Goal: Complete application form: Complete application form

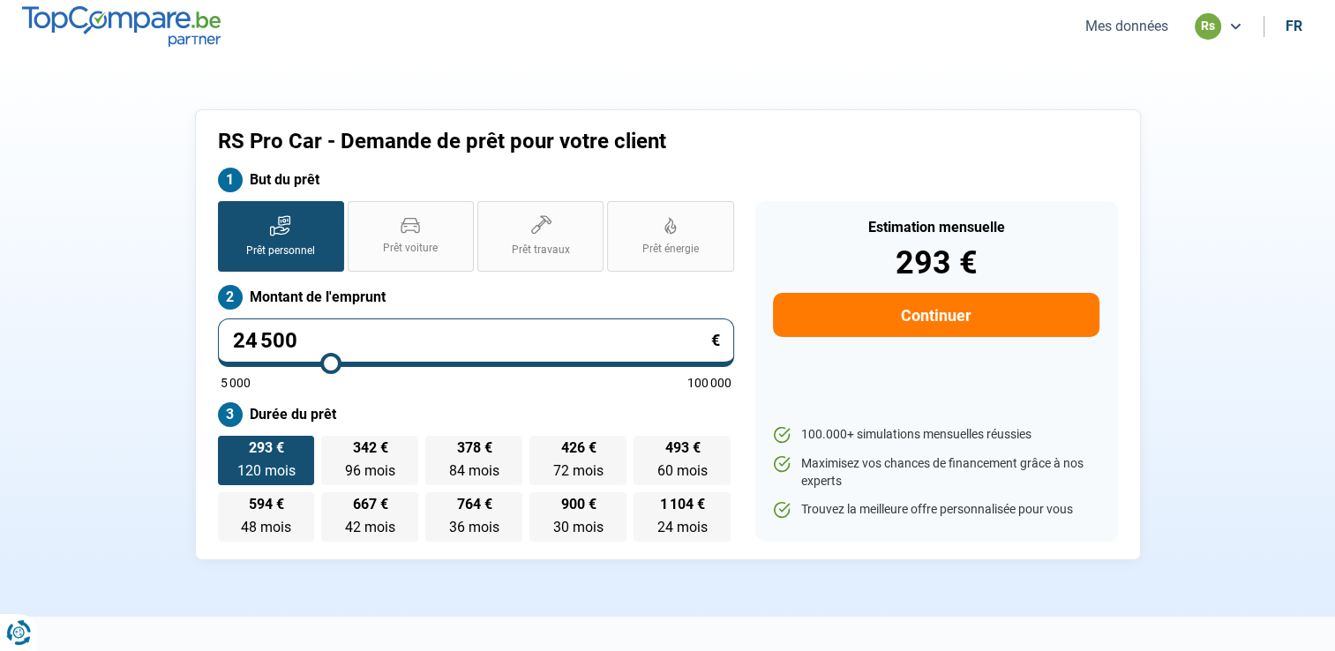
type input "45 500"
type input "45500"
click at [439, 362] on input "range" at bounding box center [476, 364] width 511 height 4
click at [349, 346] on input "45 500" at bounding box center [476, 342] width 516 height 49
type input "4 550"
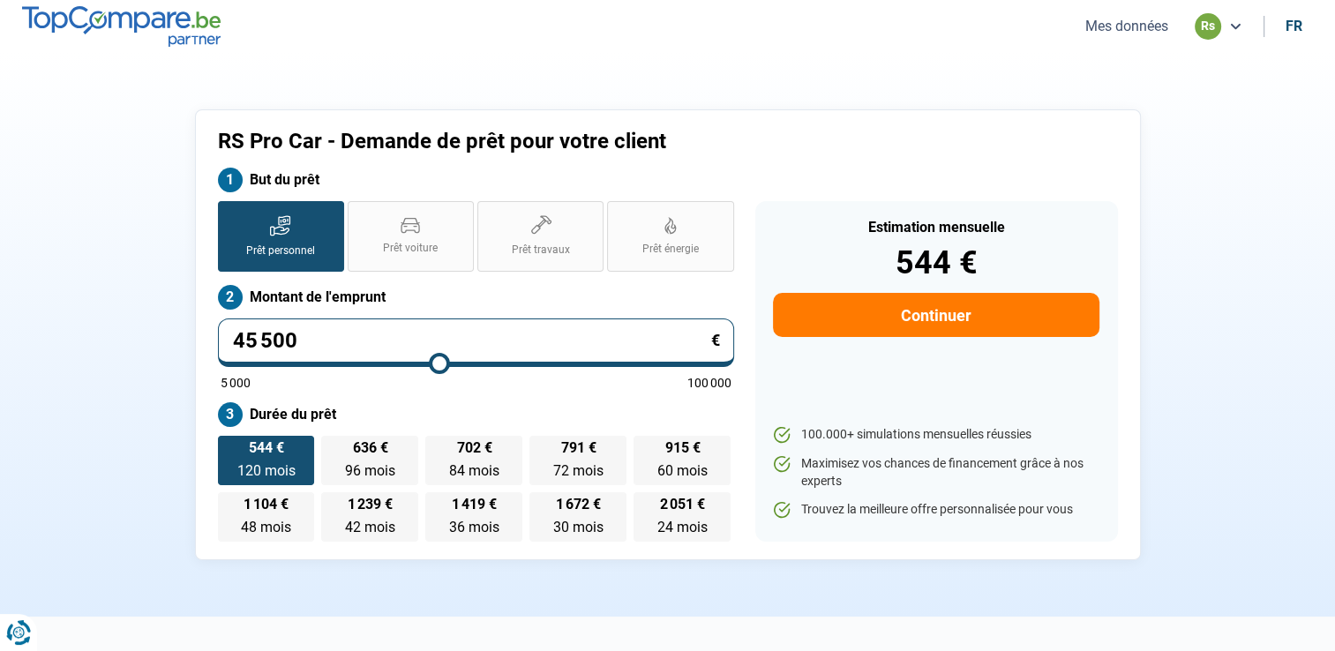
type input "5000"
type input "455"
type input "5000"
type input "45"
type input "5000"
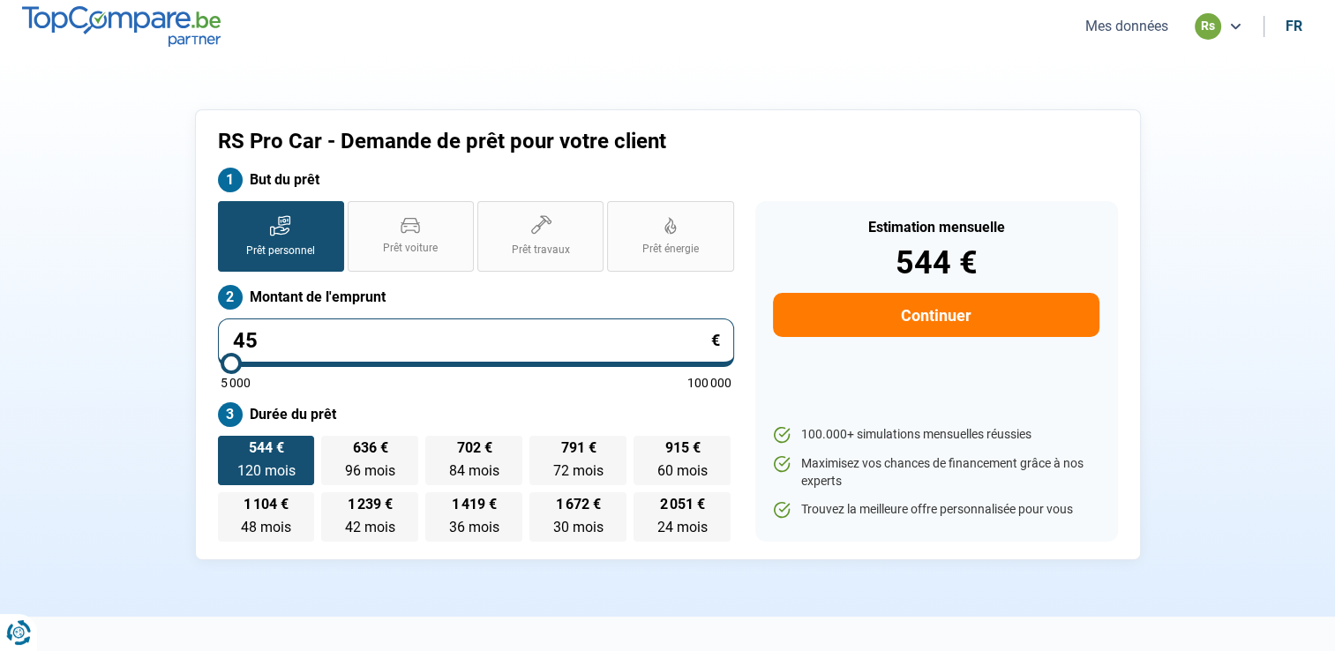
type input "4"
type input "5000"
type input "0"
type input "5000"
type input "3"
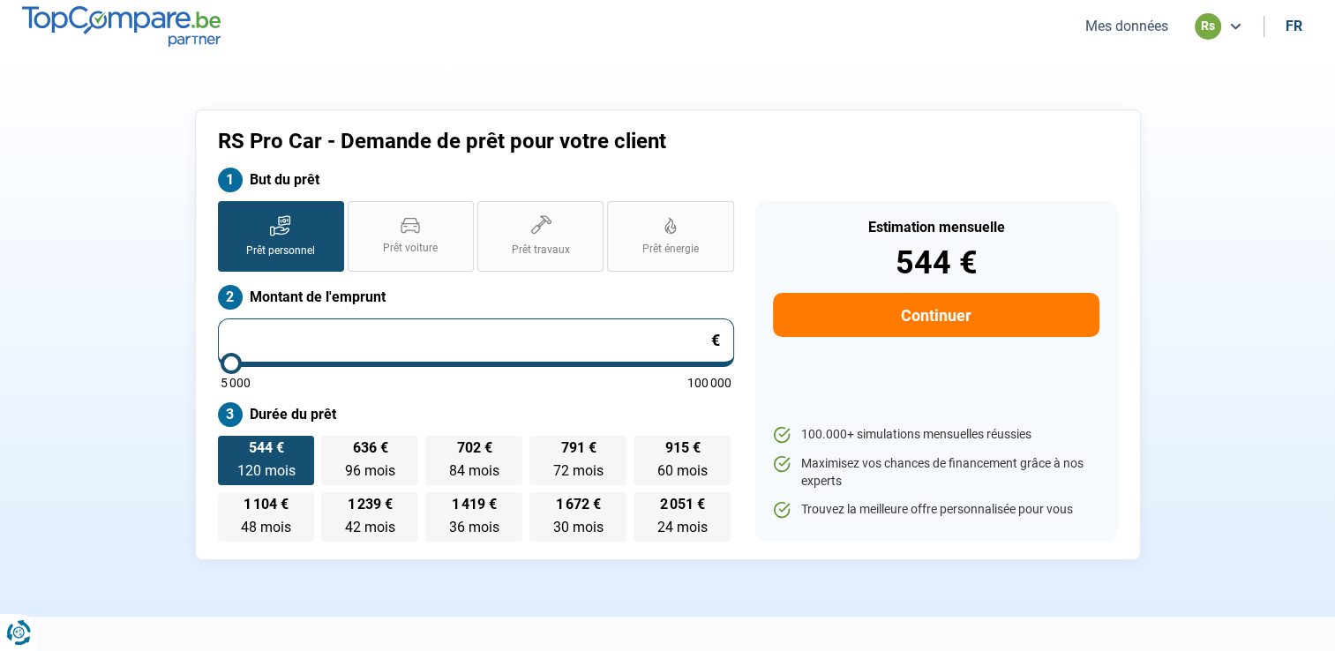
type input "5000"
type input "34"
type input "5000"
type input "3"
type input "5000"
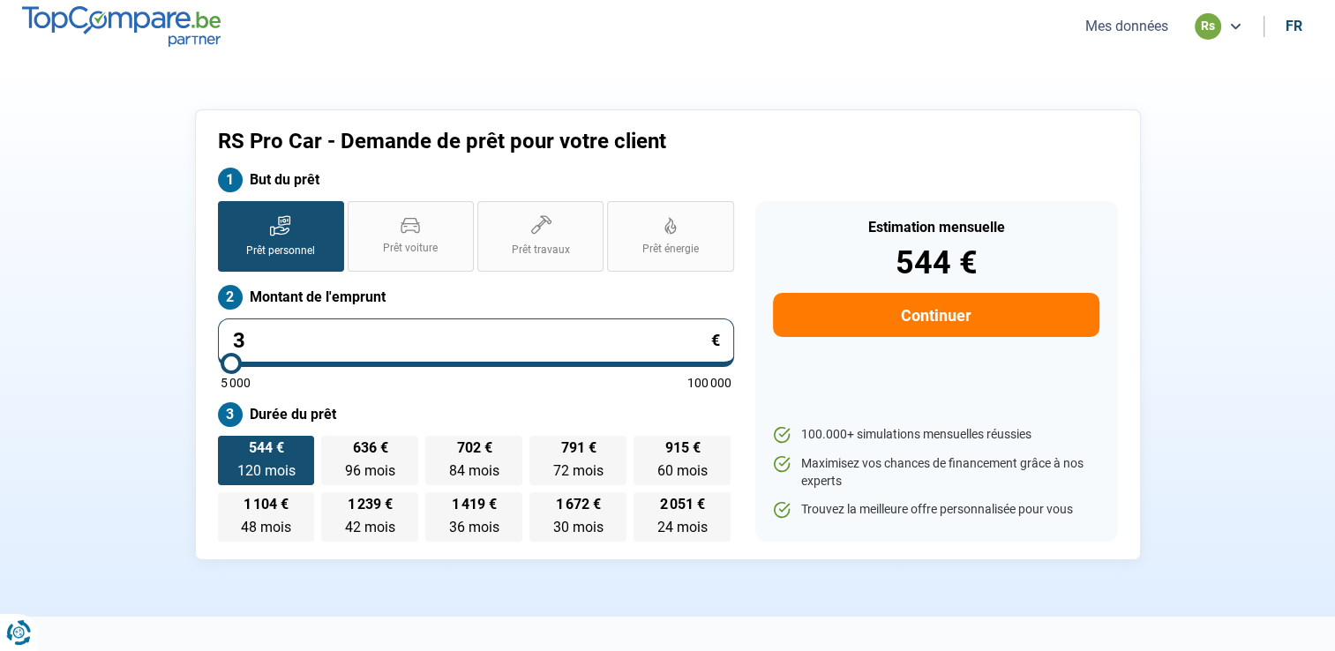
type input "0"
type input "5000"
type input "2"
type input "5000"
type input "20"
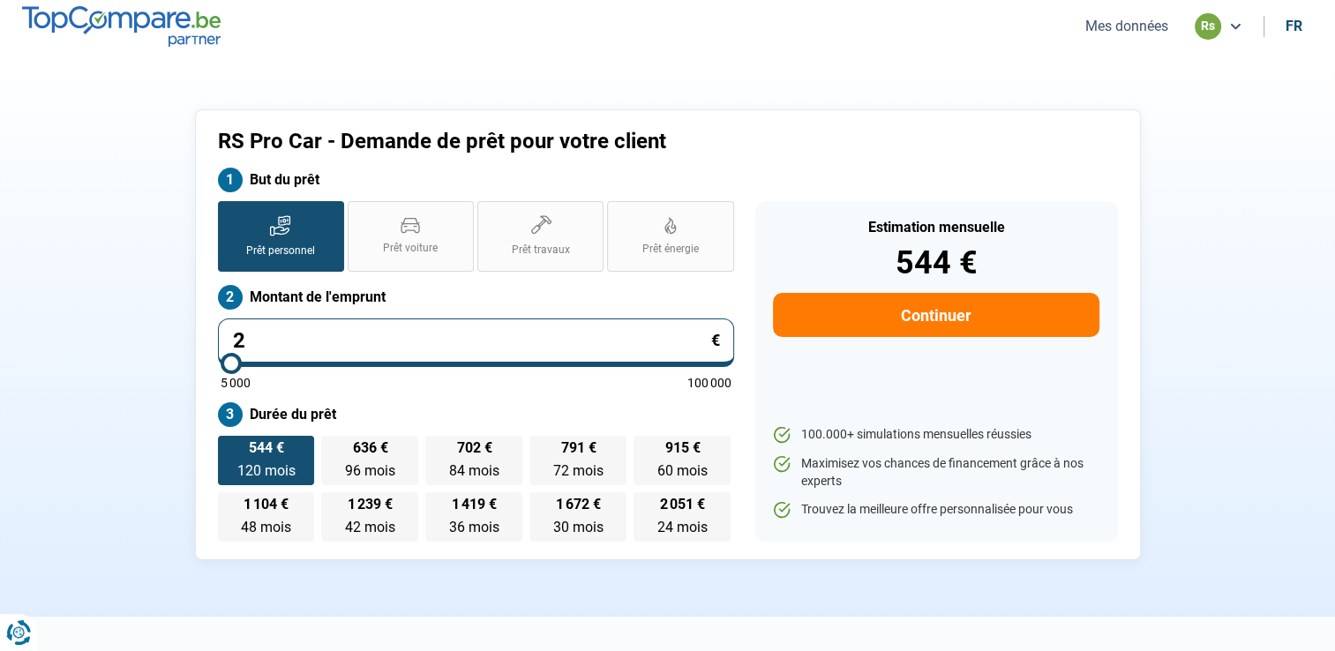
type input "5000"
type input "200"
type input "5000"
type input "2 000"
type input "5000"
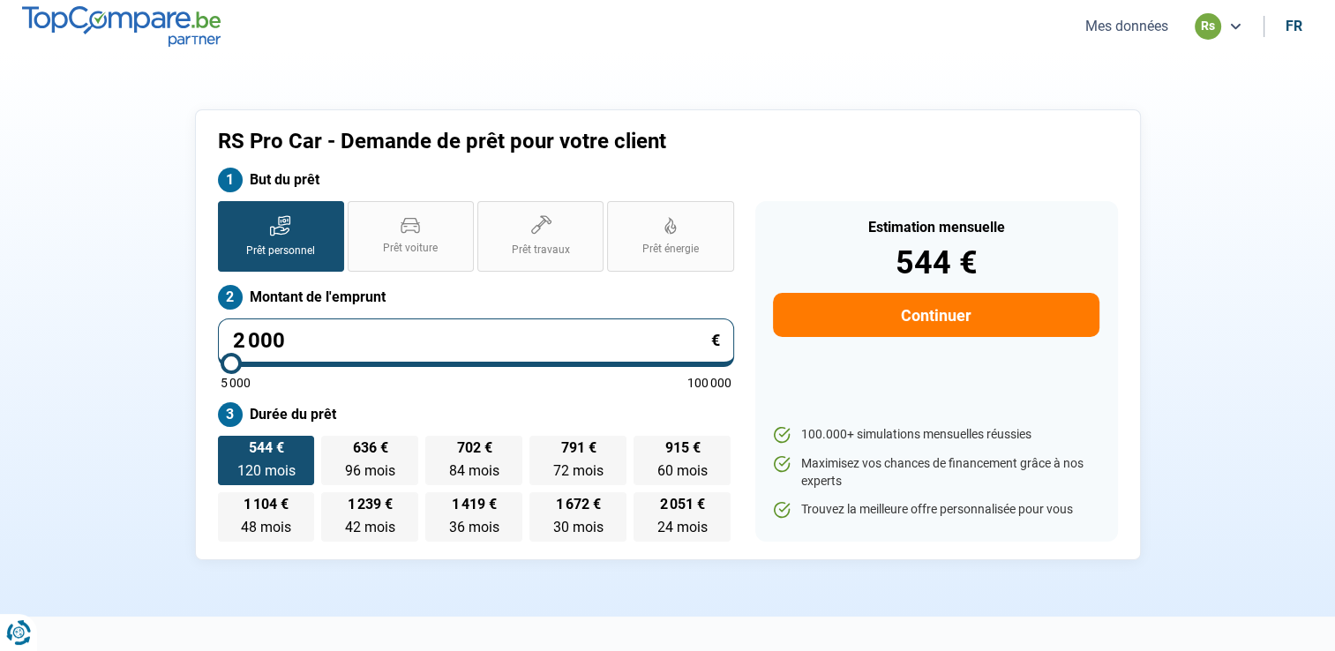
type input "20 000"
type input "20000"
type input "2 000"
type input "5000"
type input "20 001"
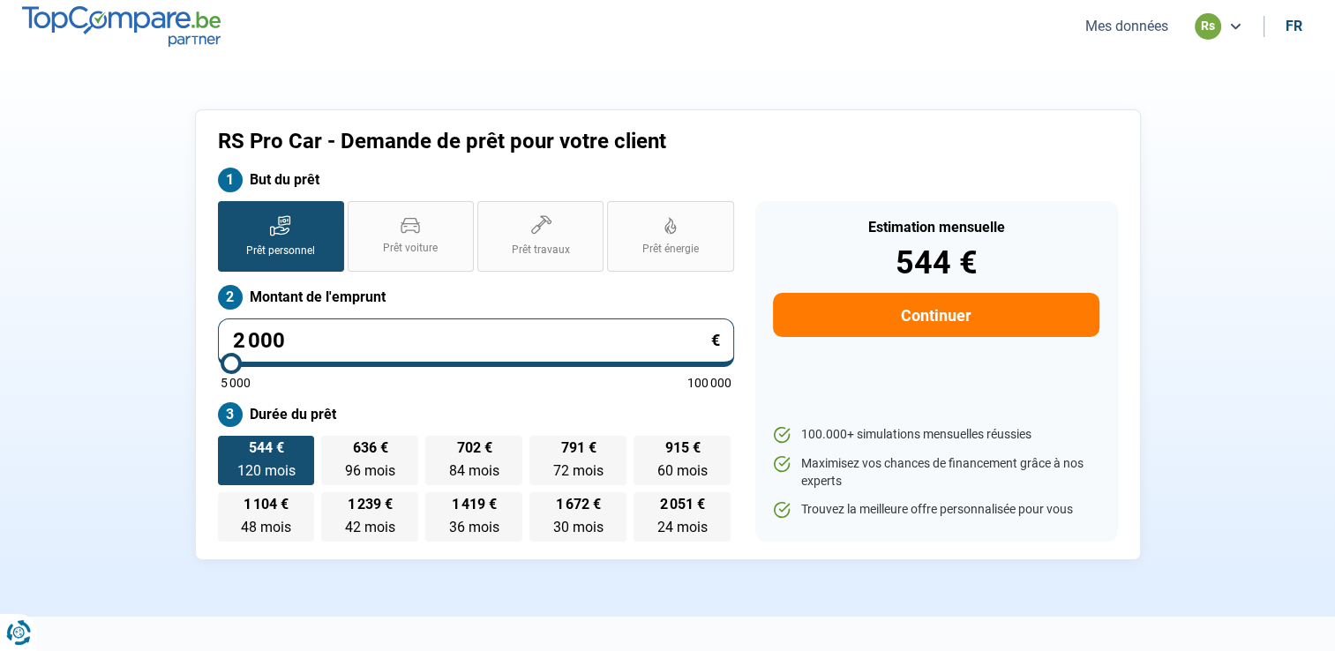
type input "20000"
type input "20 001"
type input "20000"
click at [702, 462] on span "60 mois" at bounding box center [682, 470] width 50 height 17
click at [645, 447] on input "402 € 60 mois 60 mois" at bounding box center [638, 441] width 11 height 11
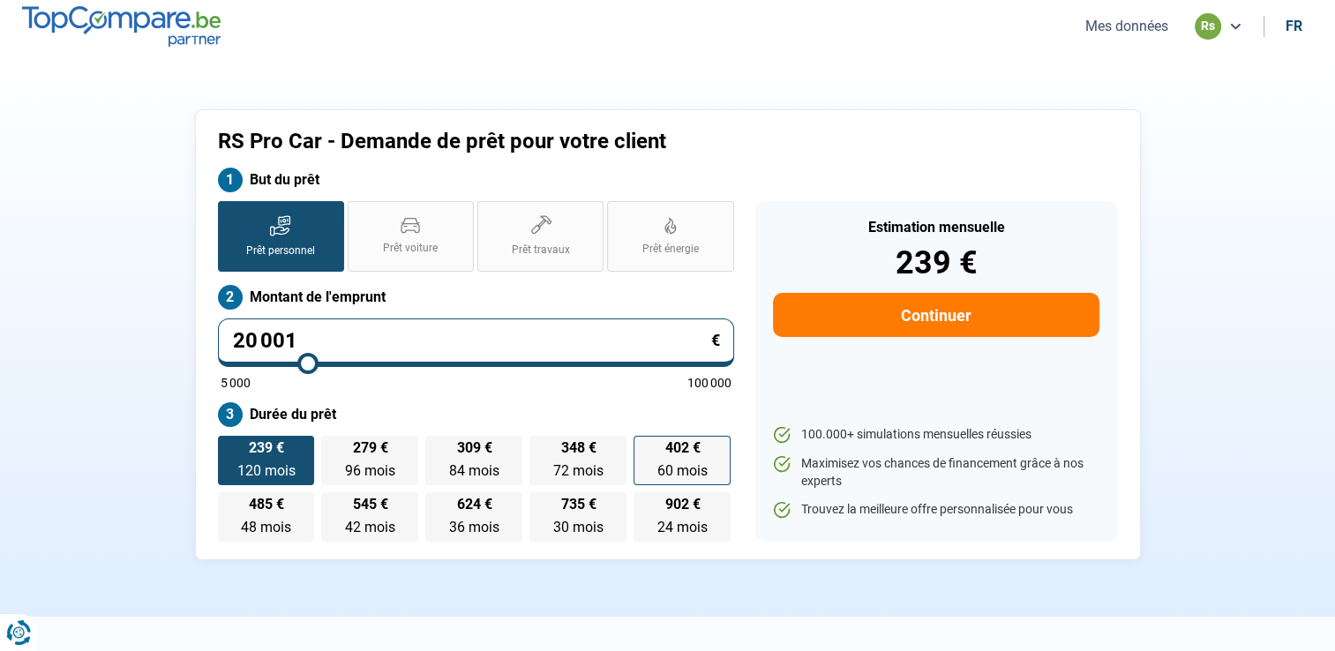
radio input "true"
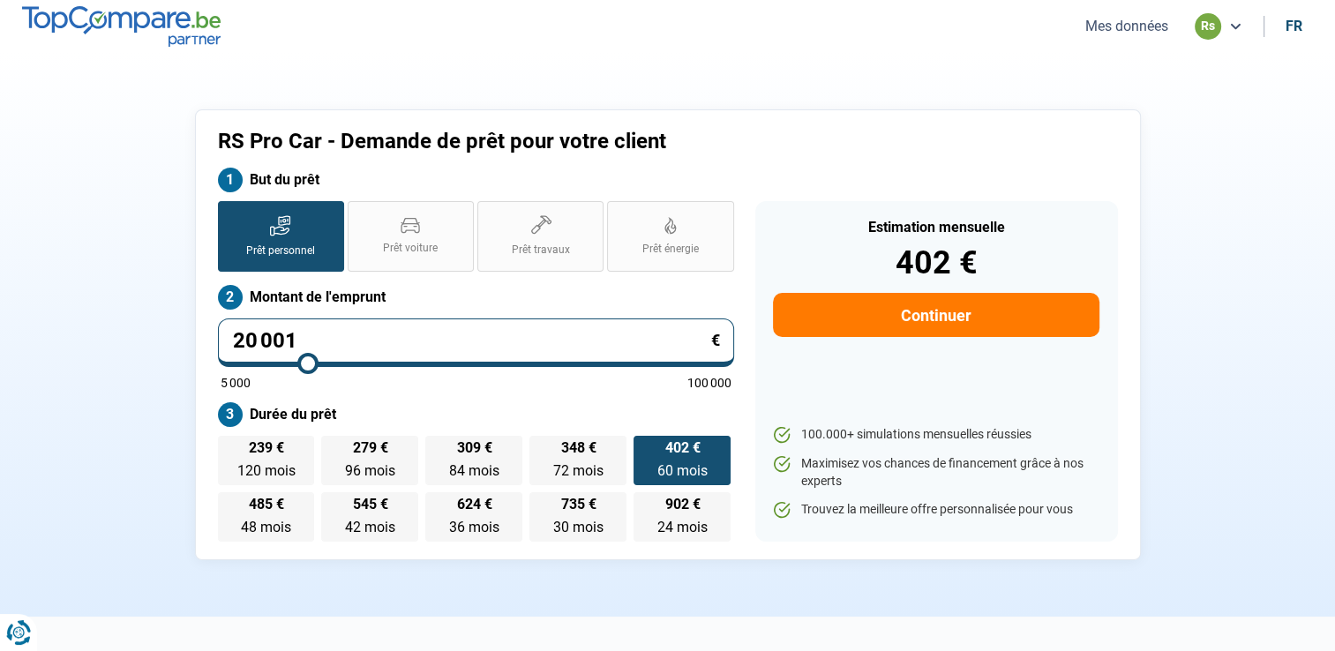
click at [884, 316] on button "Continuer" at bounding box center [936, 315] width 326 height 44
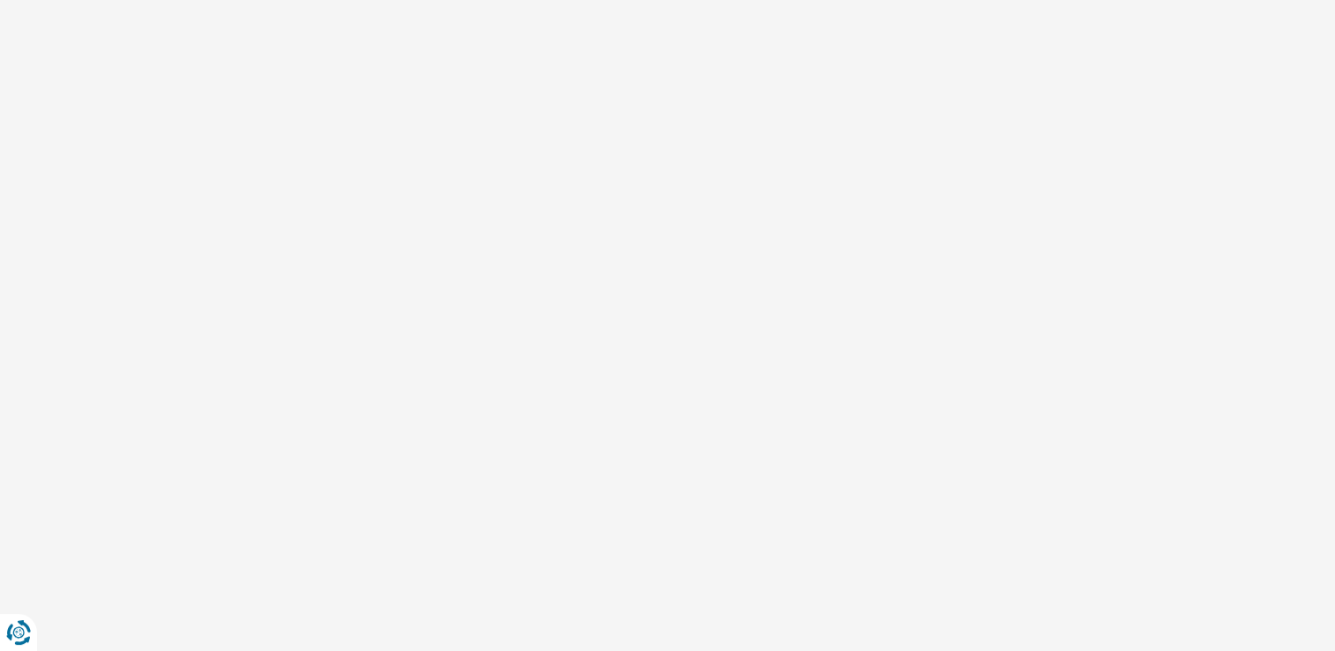
select select "32"
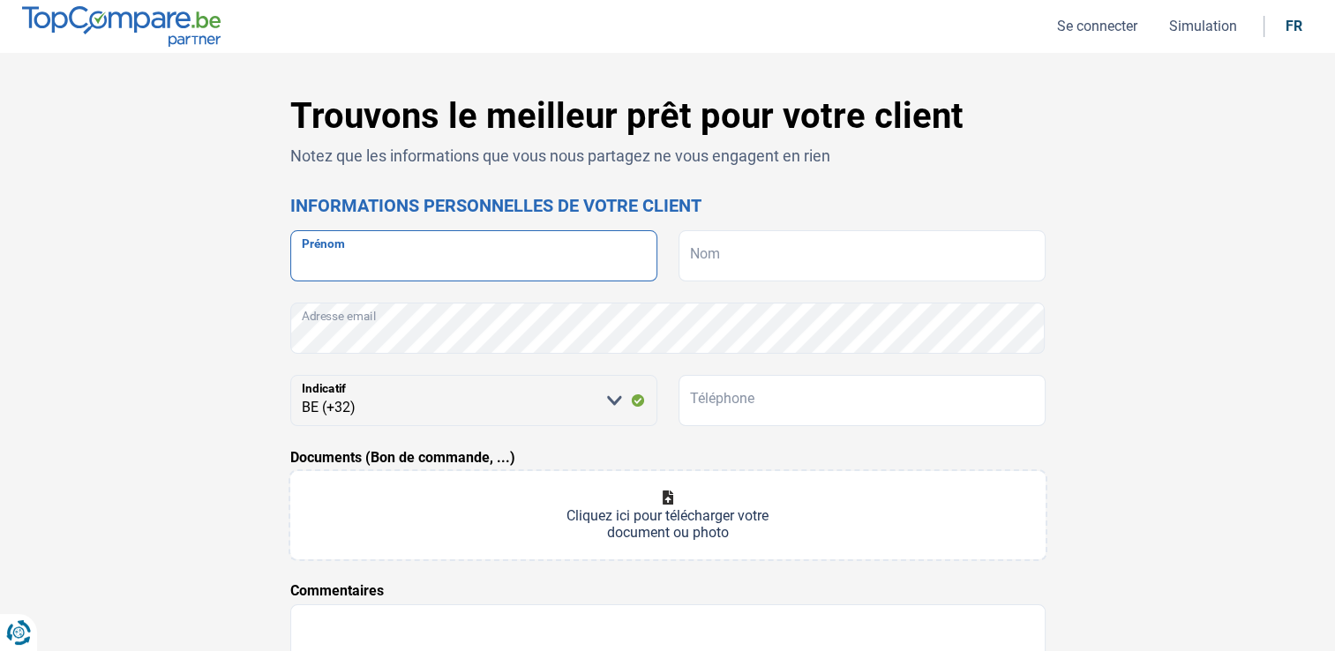
click at [438, 259] on input "Prénom" at bounding box center [473, 255] width 367 height 51
type input "[PERSON_NAME]"
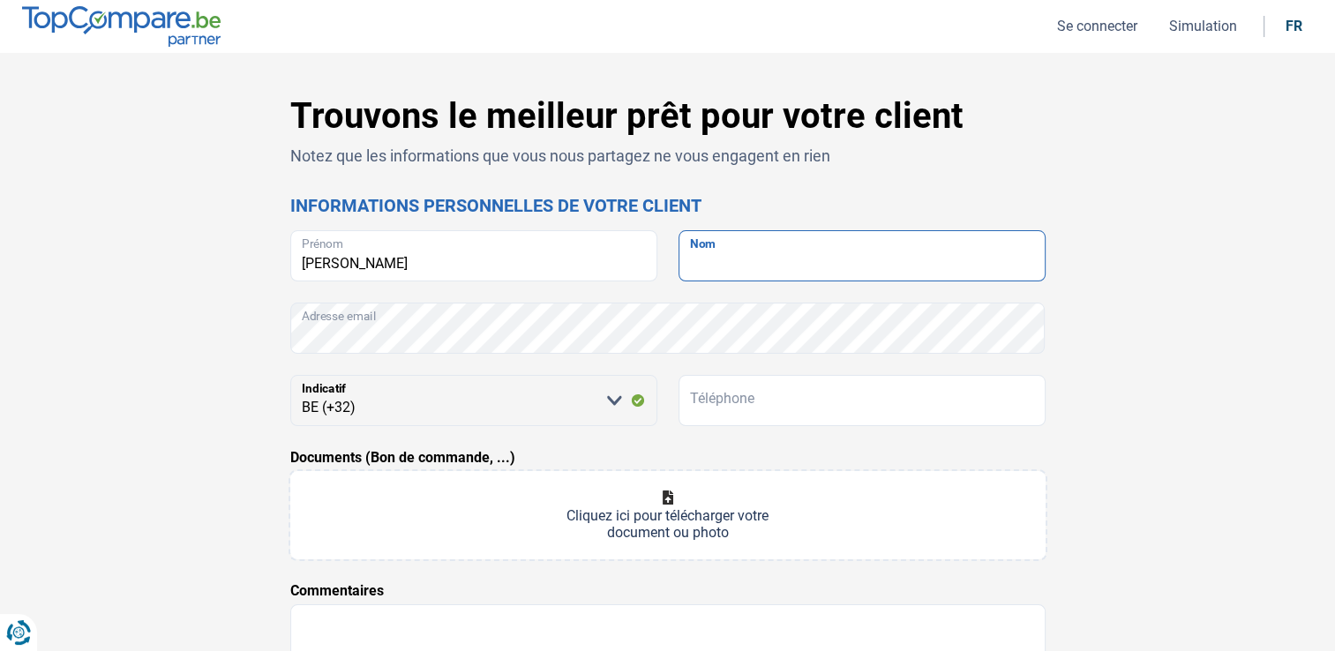
click at [718, 274] on input "Nom" at bounding box center [861, 255] width 367 height 51
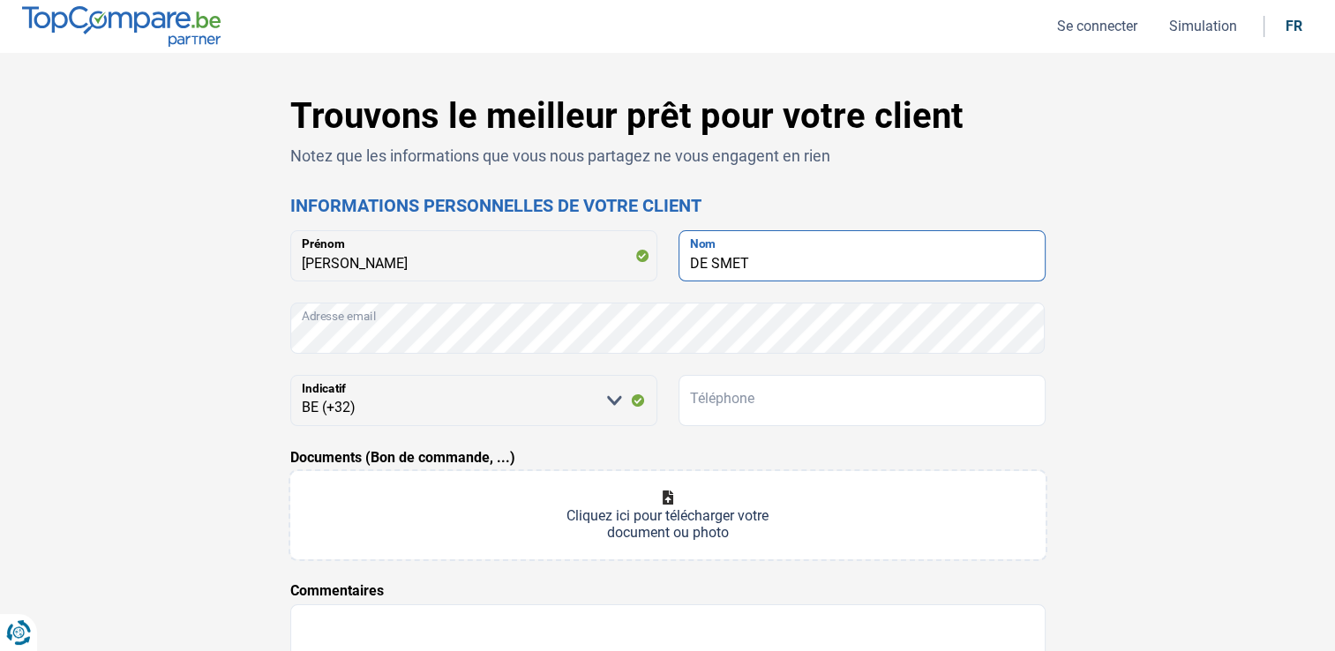
type input "DE SMET"
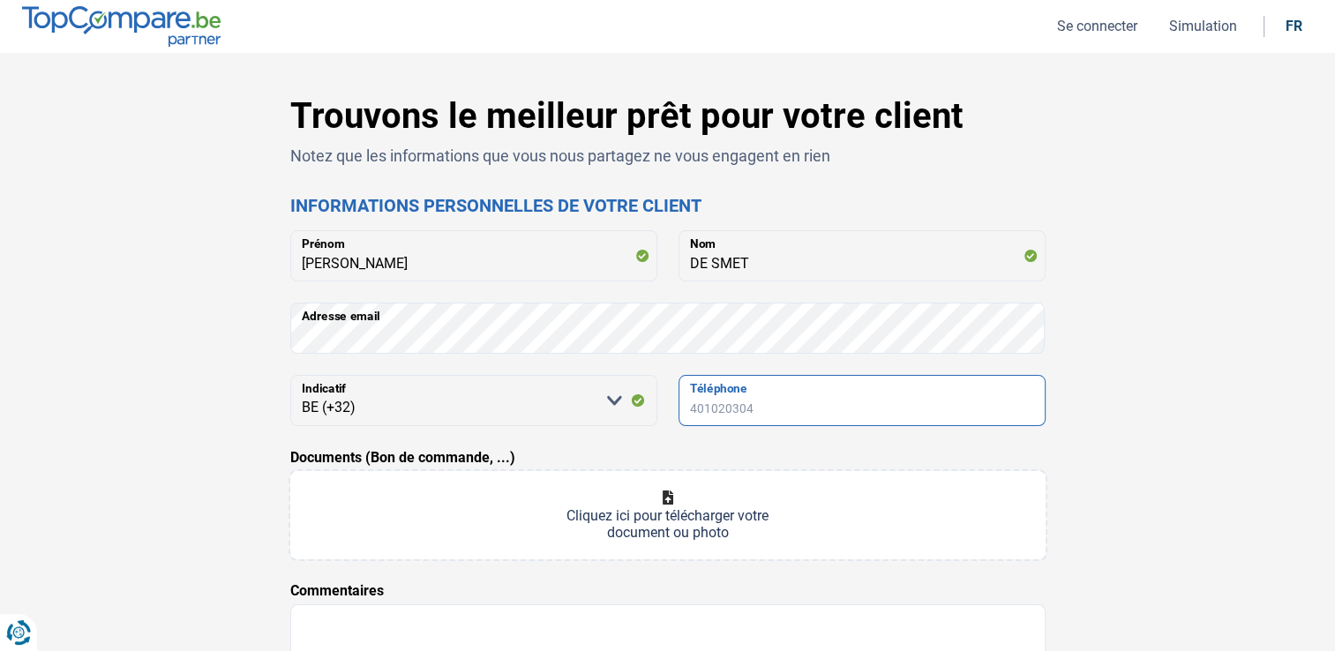
click at [745, 398] on input "Téléphone" at bounding box center [861, 400] width 367 height 51
type input "0470101944"
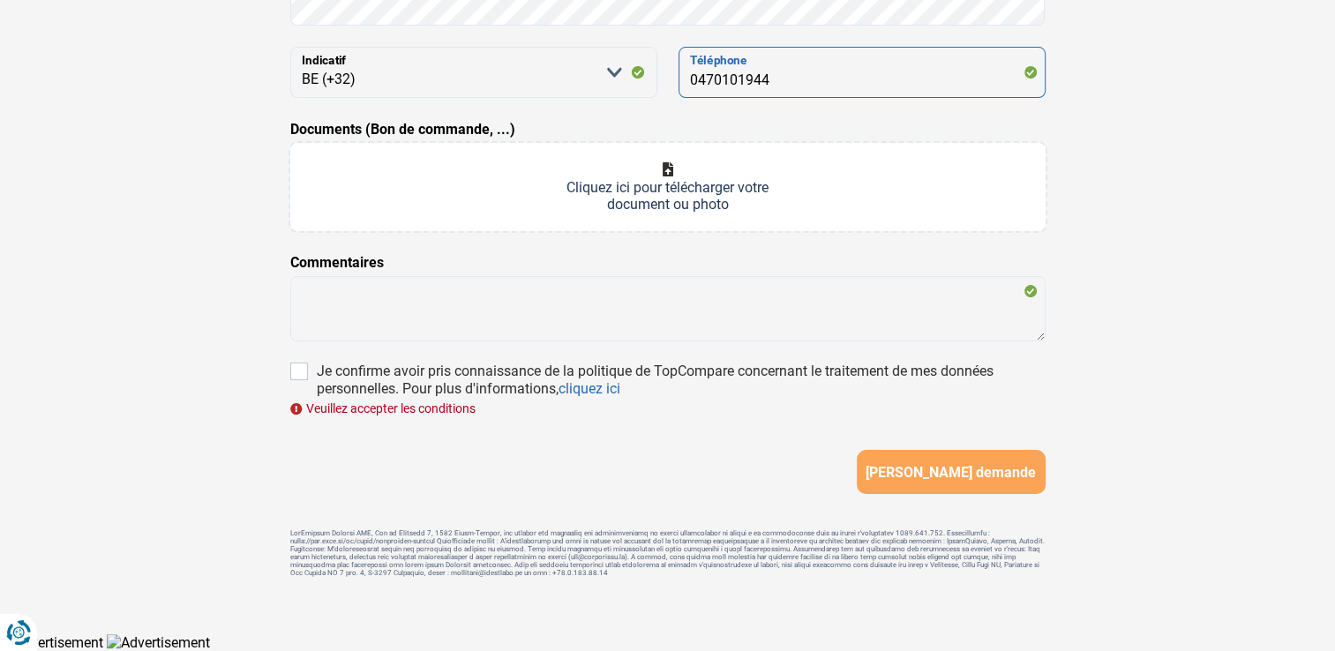
scroll to position [334, 0]
click at [717, 182] on input "Documents (Bon de commande, ...)" at bounding box center [667, 187] width 755 height 88
type input "C:\fakepath\bon de commande [PERSON_NAME].xlsx"
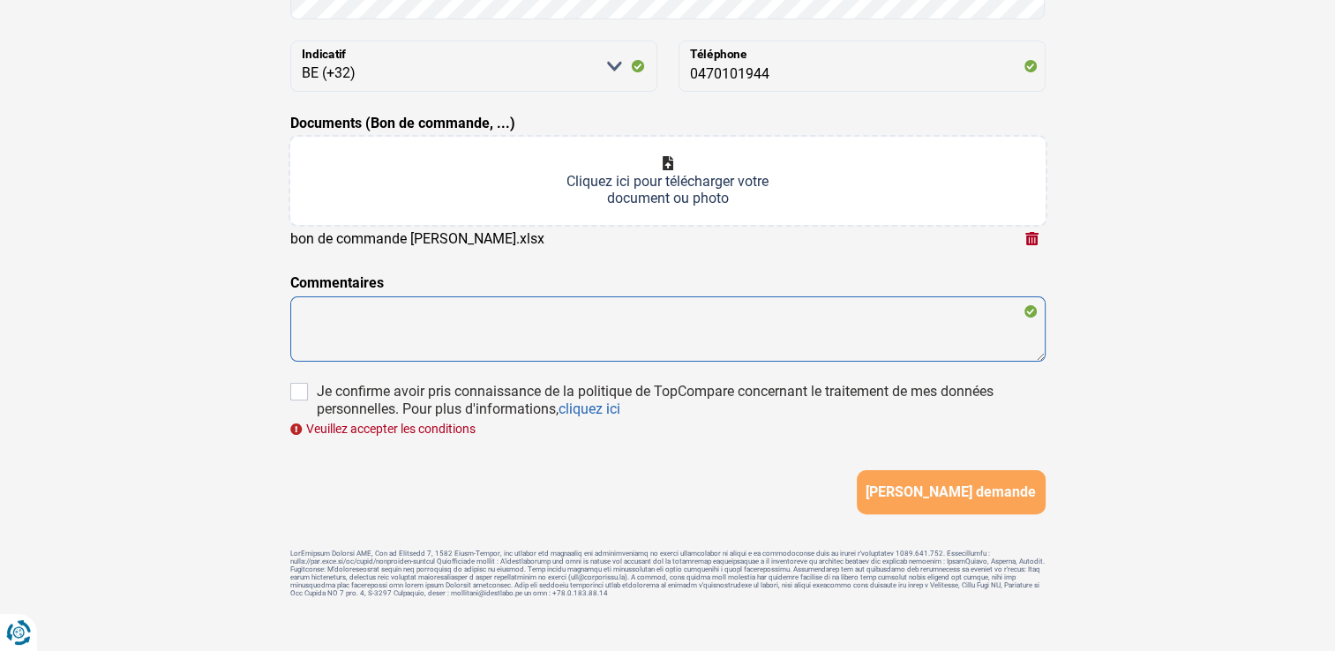
click at [385, 322] on textarea at bounding box center [667, 328] width 755 height 65
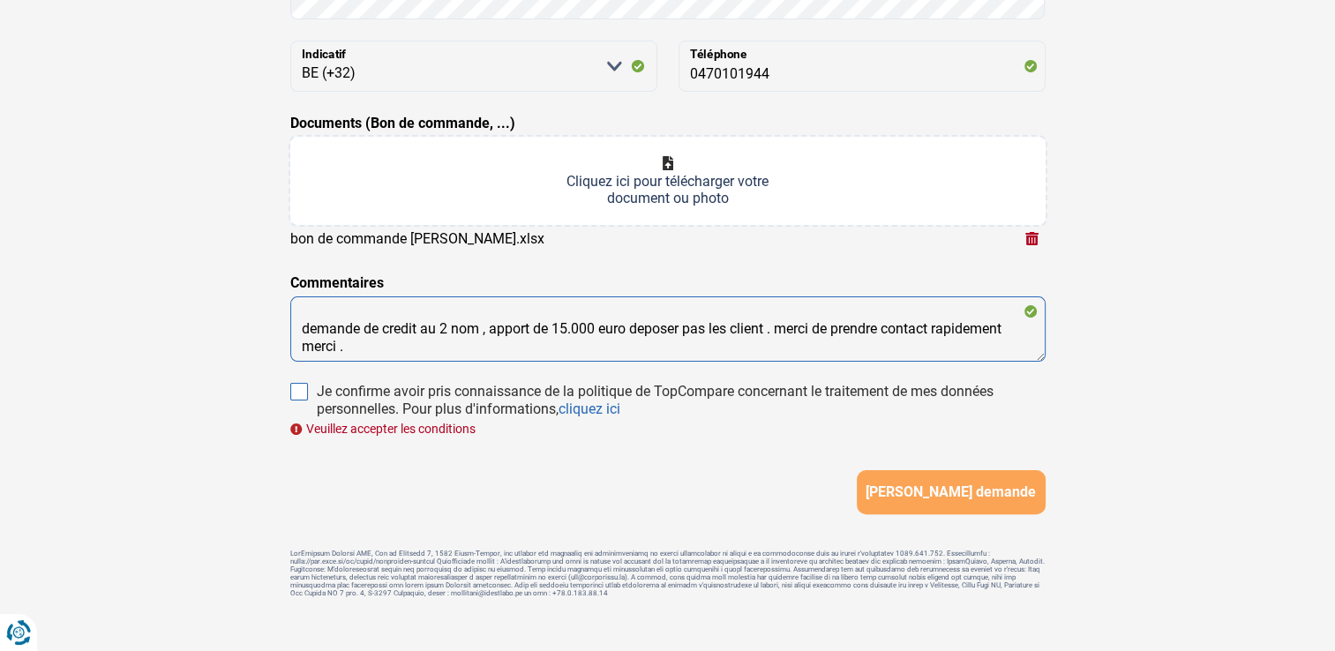
type textarea "demande de credit au 2 nom , apport de 15.000 euro deposer pas les client . mer…"
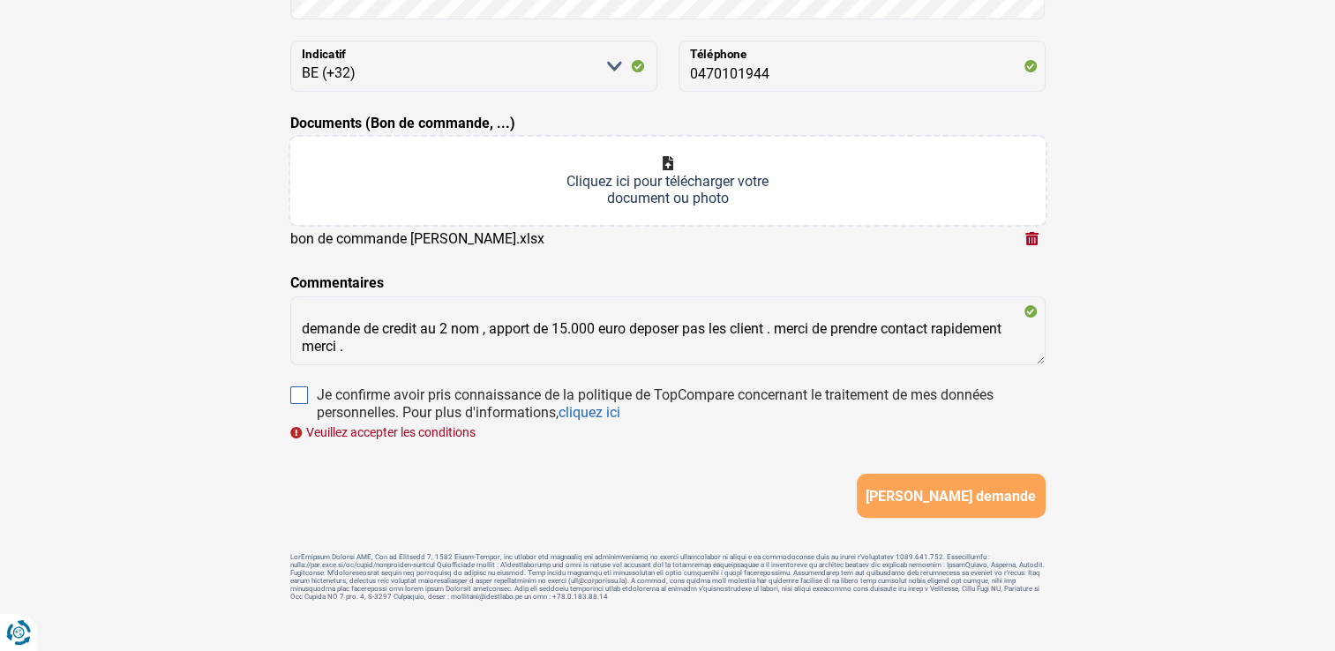
click at [302, 391] on input "Je confirme avoir pris connaissance de la politique de TopCompare concernant le…" at bounding box center [299, 395] width 18 height 18
checkbox input "true"
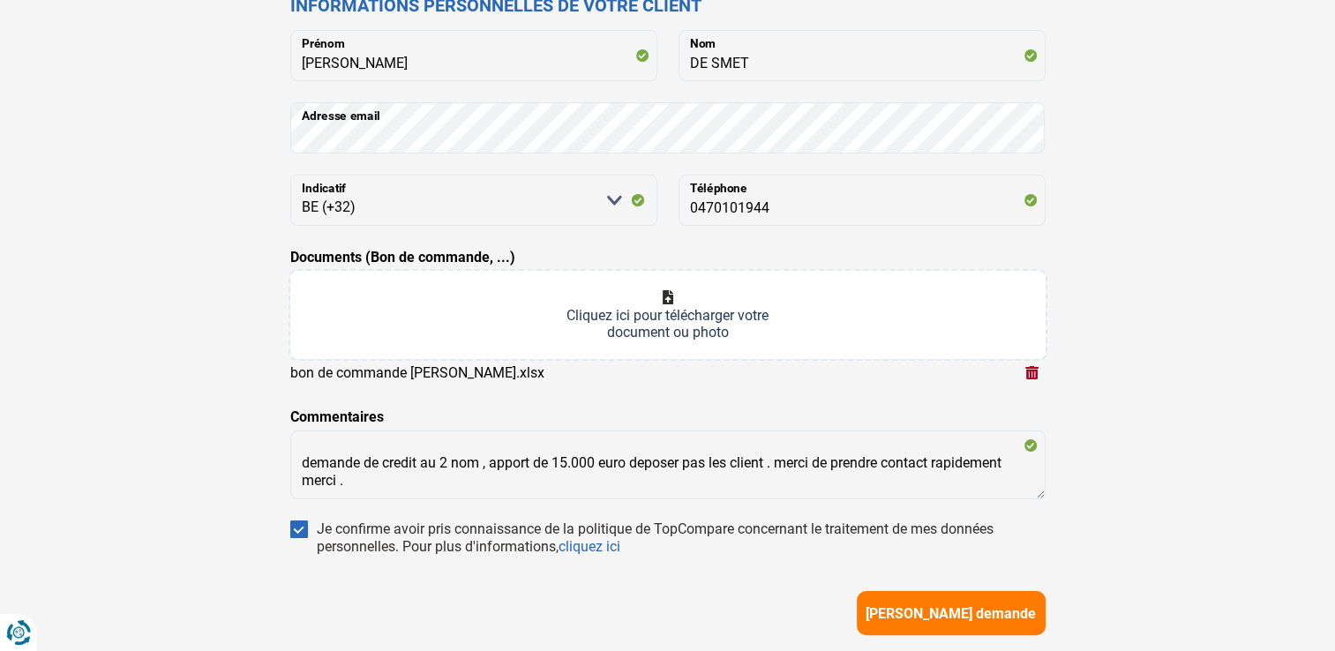
scroll to position [258, 0]
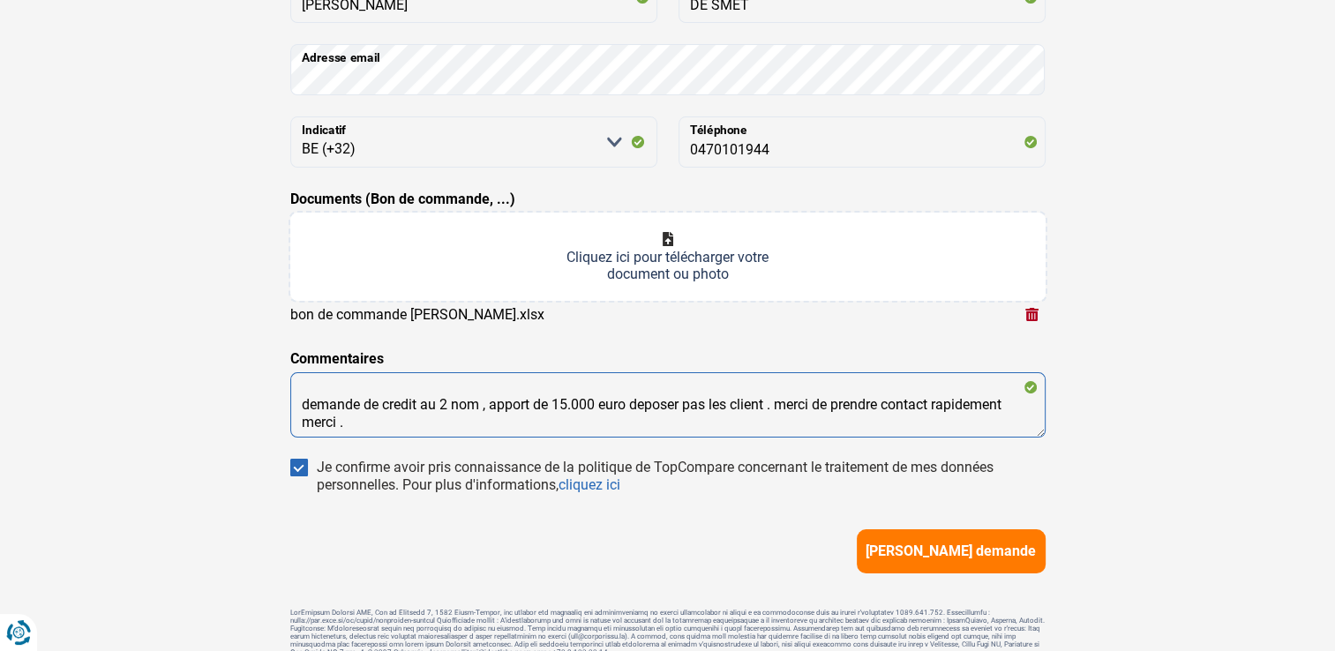
click at [491, 397] on textarea "demande de credit au 2 nom , apport de 15.000 euro deposer pas les client . mer…" at bounding box center [667, 404] width 755 height 65
type textarea "demande de credit au 2 nom , sur 60 mois . apport de 15.000 euro deposer pas le…"
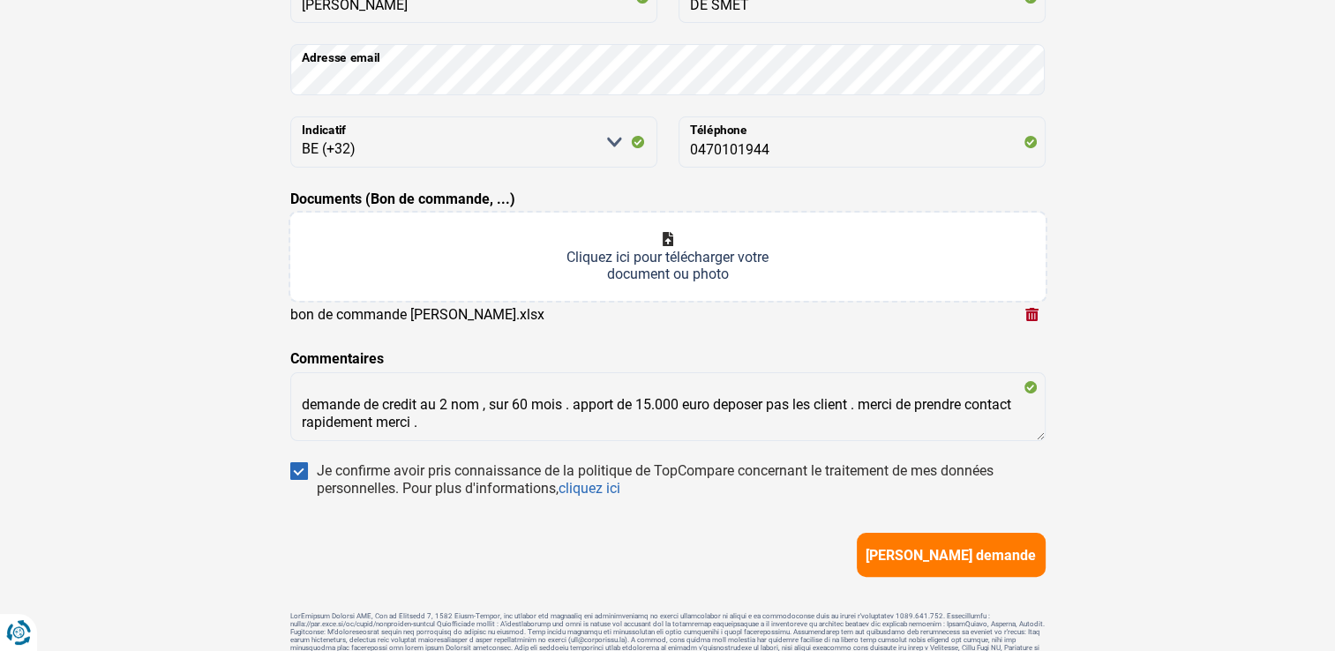
click at [947, 549] on span "[PERSON_NAME] demande" at bounding box center [950, 555] width 170 height 17
